Goal: Find specific page/section: Find specific page/section

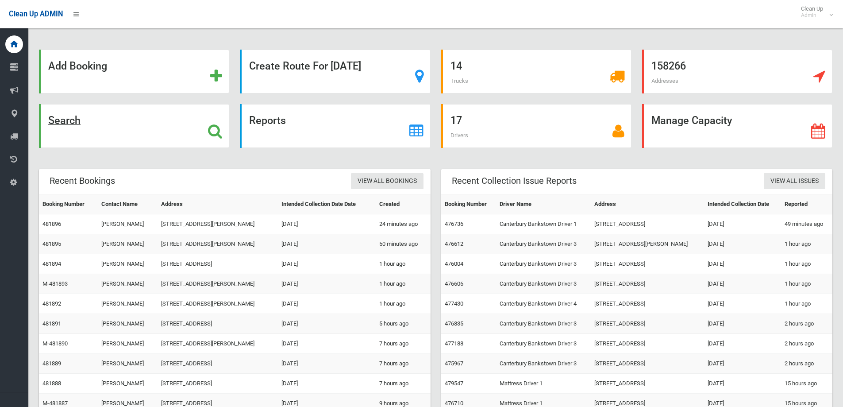
click at [65, 121] on strong "Search" at bounding box center [64, 120] width 32 height 12
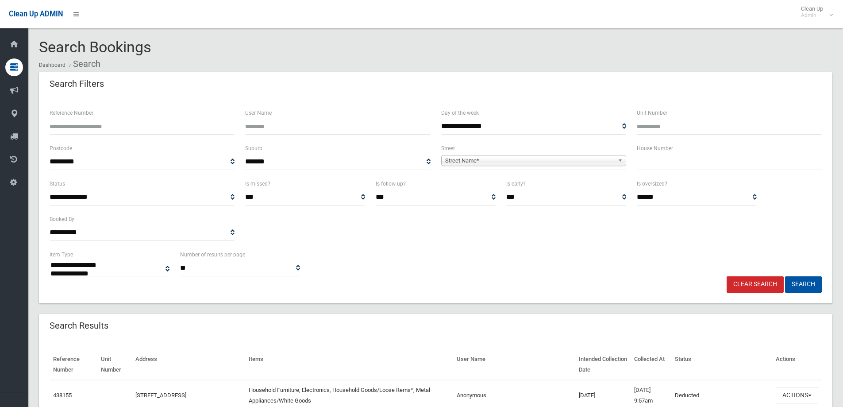
select select
click at [667, 161] on input "text" at bounding box center [729, 161] width 185 height 16
type input "**"
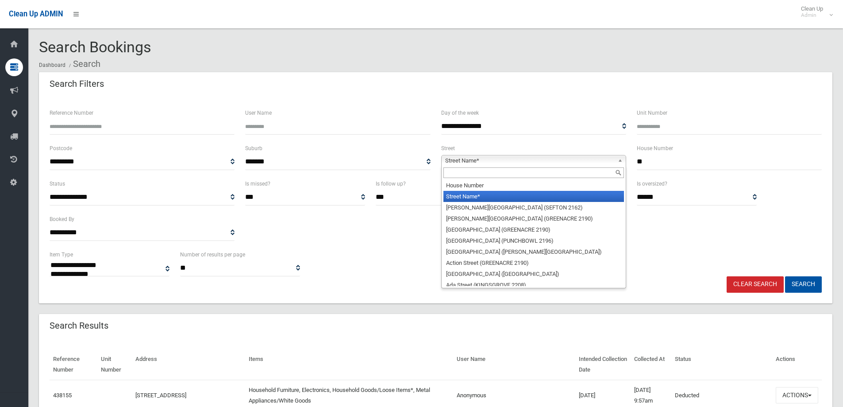
click at [453, 161] on span "Street Name*" at bounding box center [529, 160] width 169 height 11
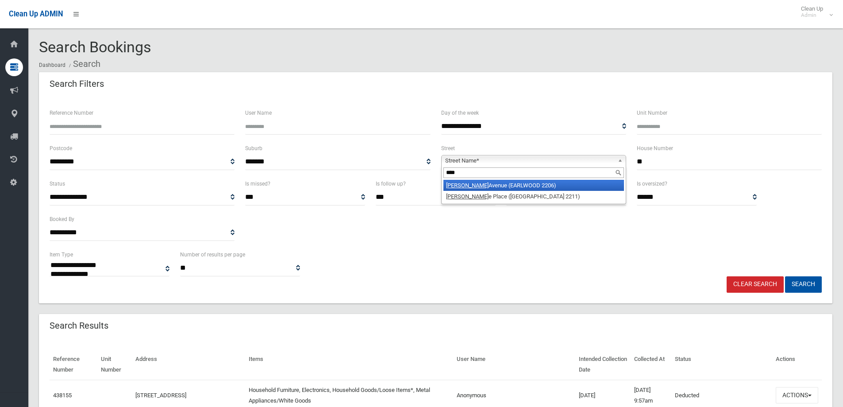
type input "****"
click at [449, 183] on em "[PERSON_NAME]" at bounding box center [467, 185] width 42 height 7
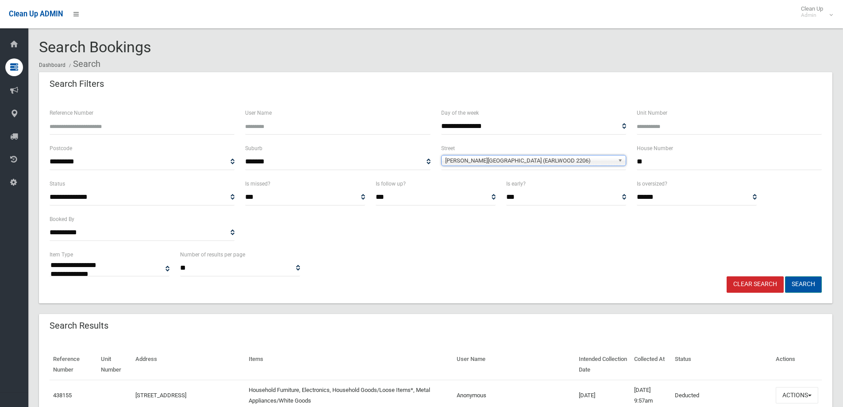
click at [807, 284] on button "Search" at bounding box center [803, 284] width 37 height 16
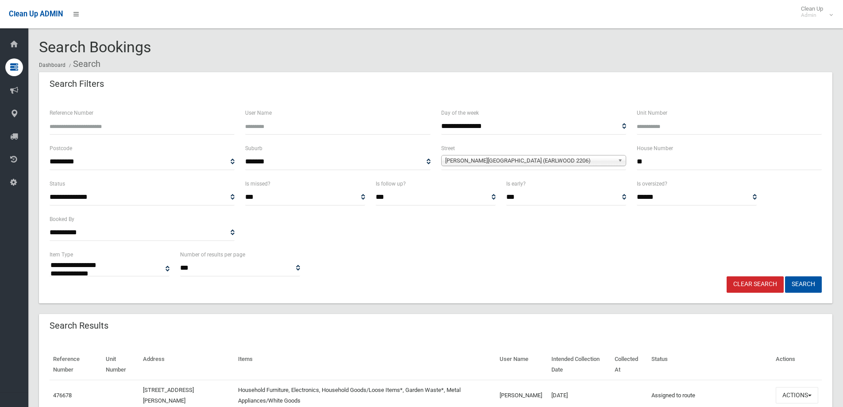
select select
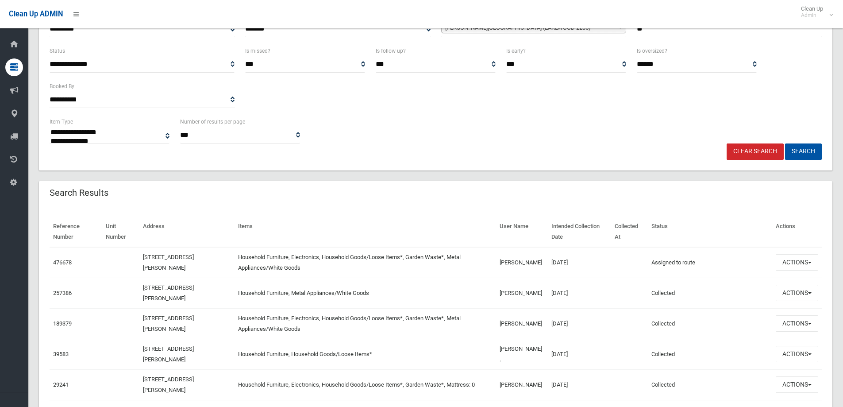
scroll to position [177, 0]
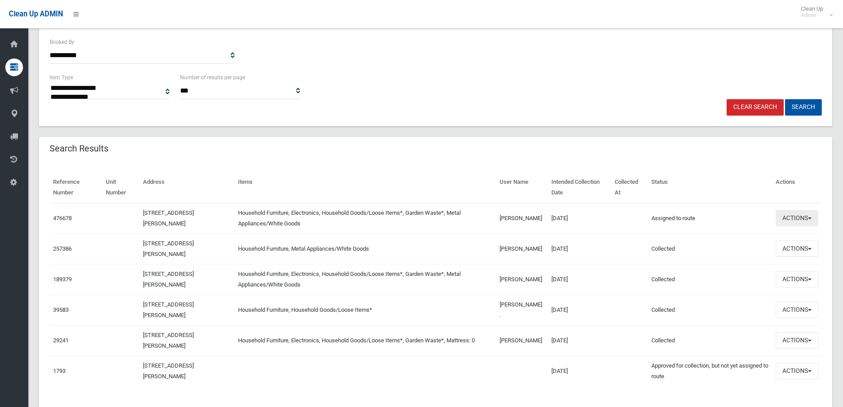
click at [810, 217] on span "button" at bounding box center [810, 218] width 4 height 2
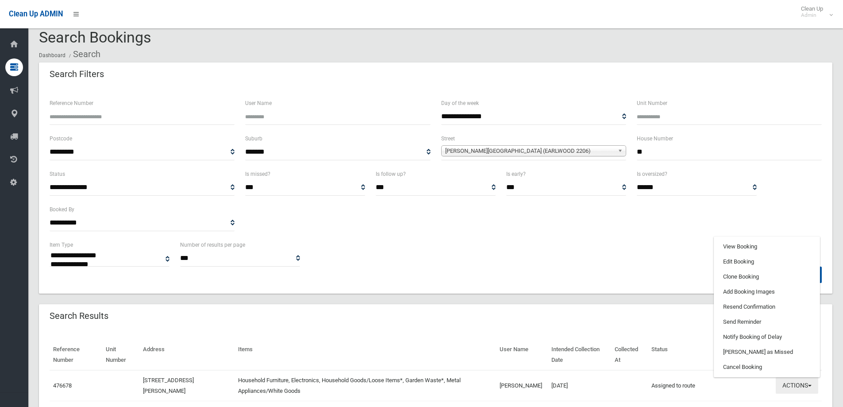
scroll to position [0, 0]
